Goal: Information Seeking & Learning: Stay updated

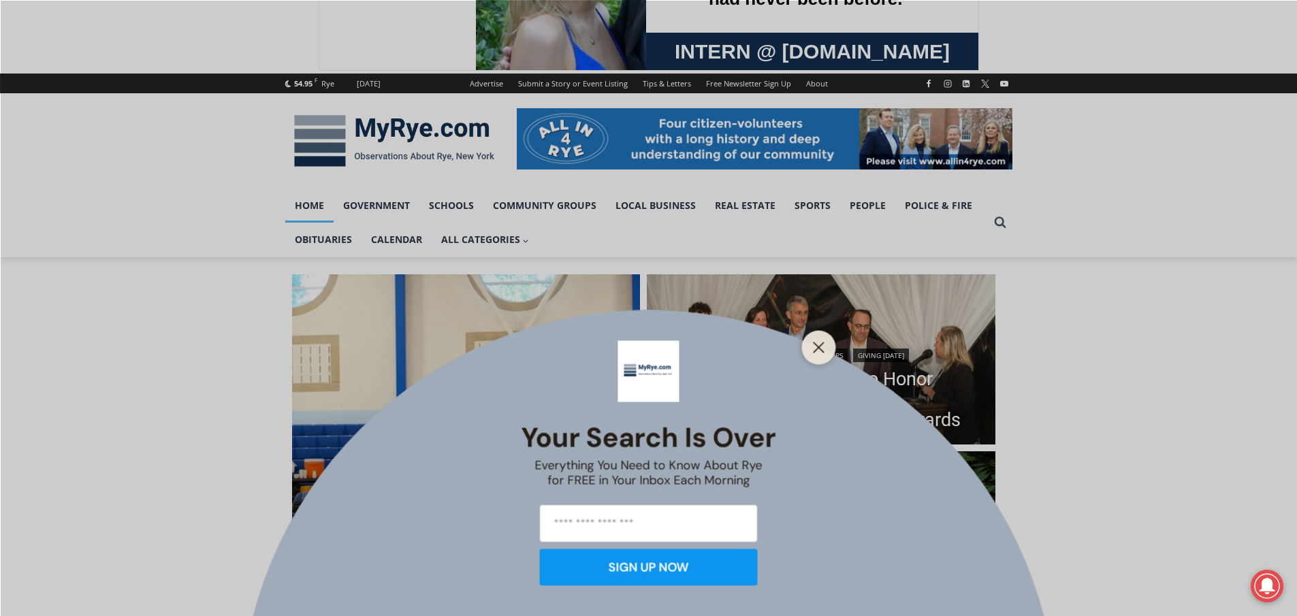
scroll to position [136, 0]
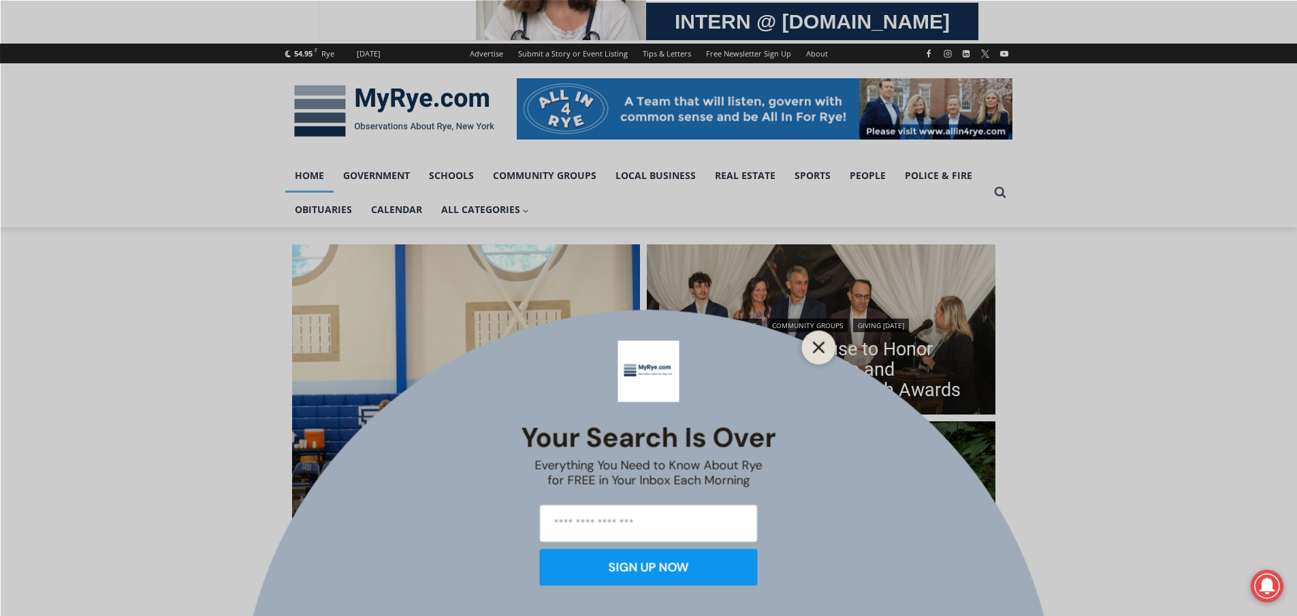
click at [821, 346] on line "Close" at bounding box center [819, 348] width 10 height 10
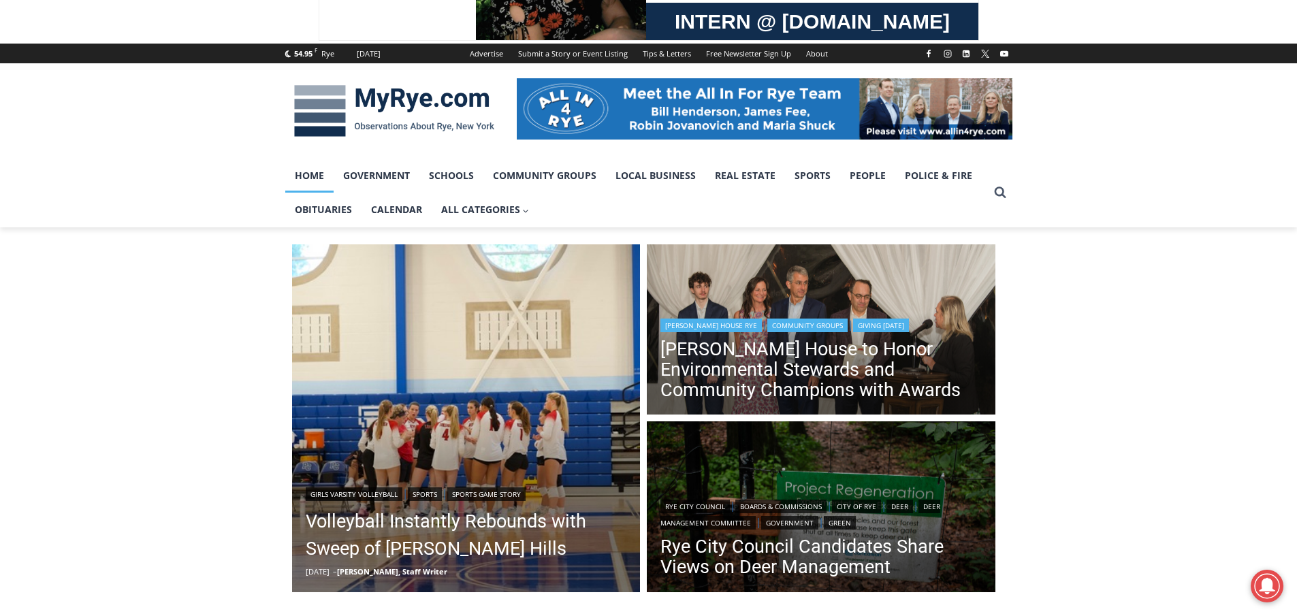
click at [772, 292] on img "Read More Wainwright House to Honor Environmental Stewards and Community Champi…" at bounding box center [821, 331] width 349 height 174
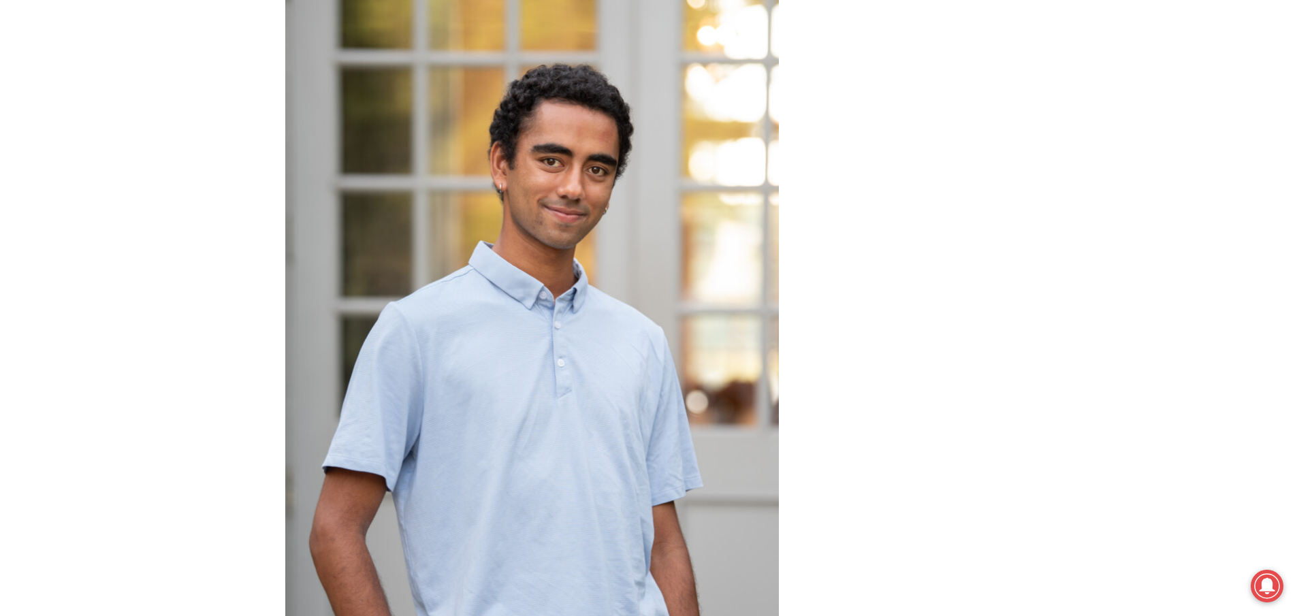
scroll to position [6851, 0]
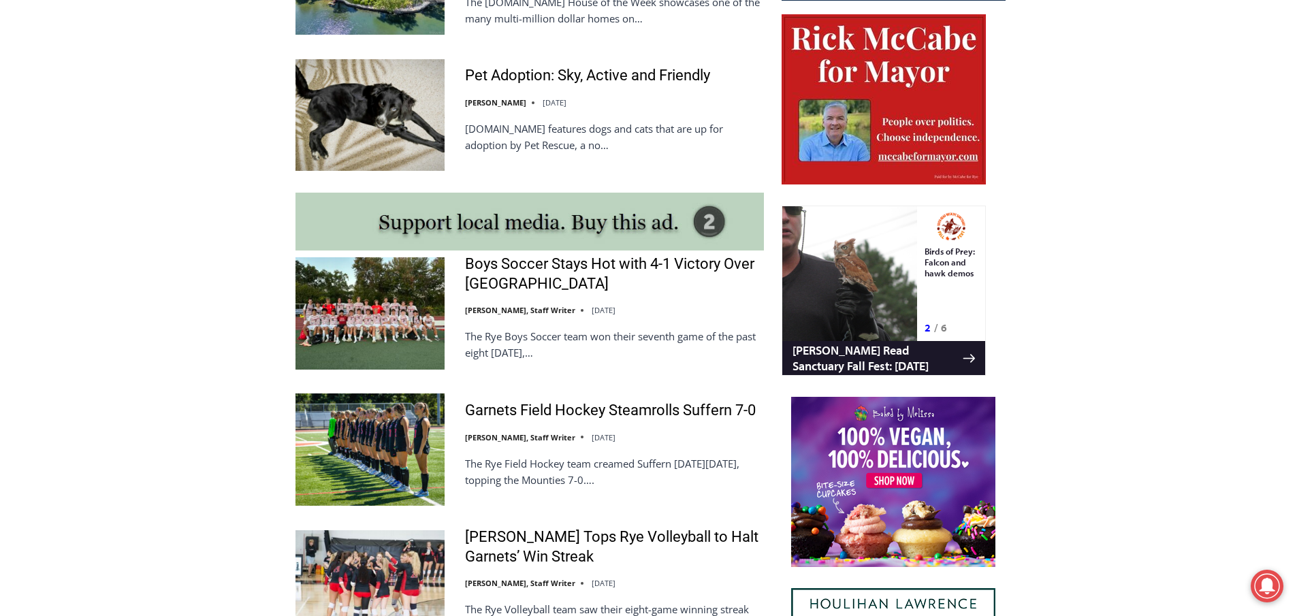
scroll to position [1066, 0]
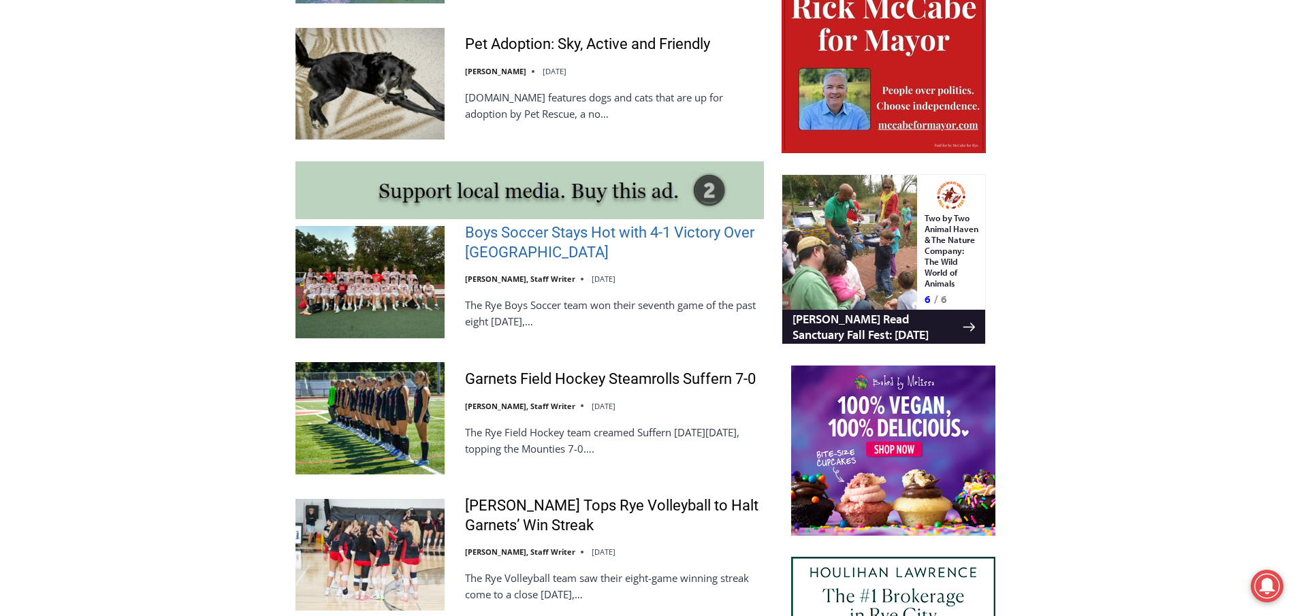
click at [507, 249] on link "Boys Soccer Stays Hot with 4-1 Victory Over [GEOGRAPHIC_DATA]" at bounding box center [614, 242] width 299 height 39
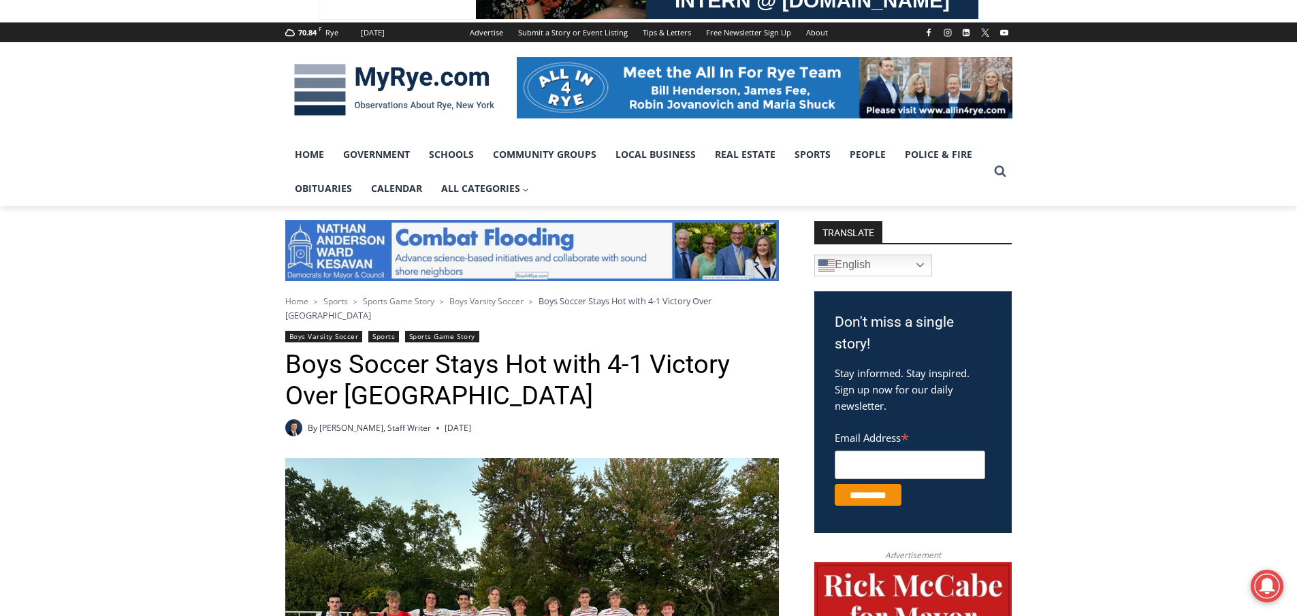
scroll to position [68, 0]
